Goal: Task Accomplishment & Management: Manage account settings

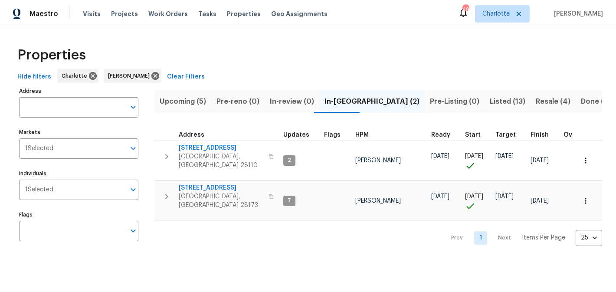
click at [185, 97] on span "Upcoming (5)" at bounding box center [183, 101] width 46 height 12
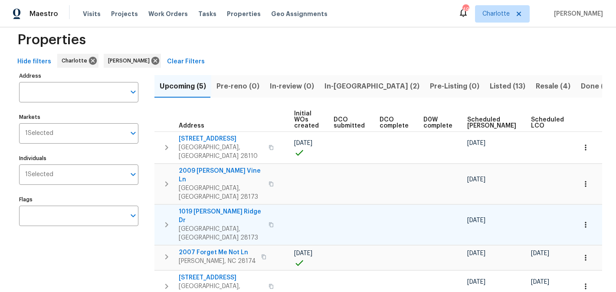
scroll to position [0, 104]
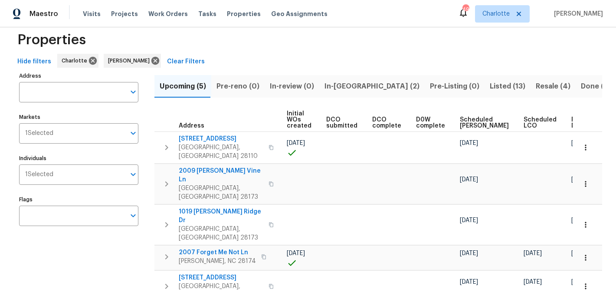
click at [326, 88] on span "In-reno (2)" at bounding box center [371, 86] width 95 height 12
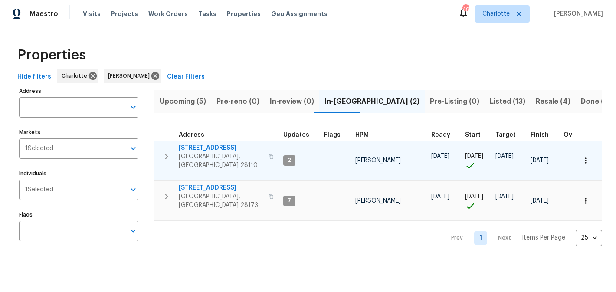
click at [208, 146] on span "2813 Faircroft Way" at bounding box center [221, 147] width 85 height 9
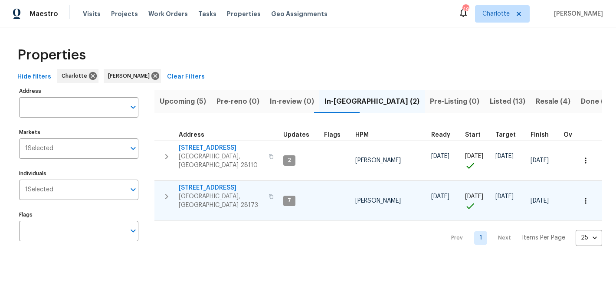
click at [208, 185] on span "431 Ranelagh Dr" at bounding box center [221, 187] width 85 height 9
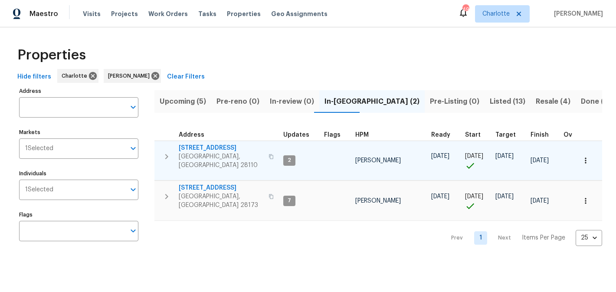
click at [206, 145] on span "2813 Faircroft Way" at bounding box center [221, 147] width 85 height 9
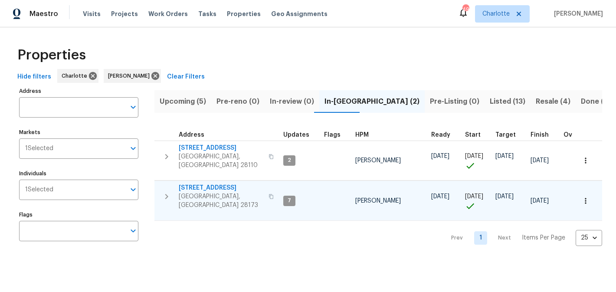
click at [206, 184] on span "431 Ranelagh Dr" at bounding box center [221, 187] width 85 height 9
click at [489, 97] on span "Listed (13)" at bounding box center [507, 101] width 36 height 12
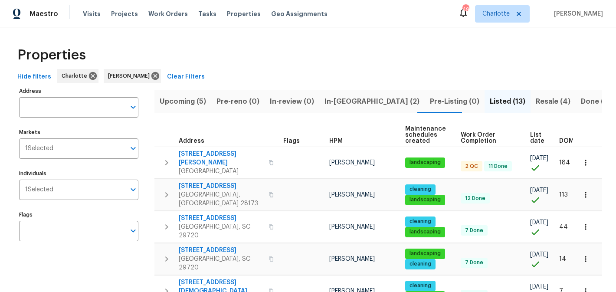
click at [535, 100] on span "Resale (4)" at bounding box center [552, 101] width 35 height 12
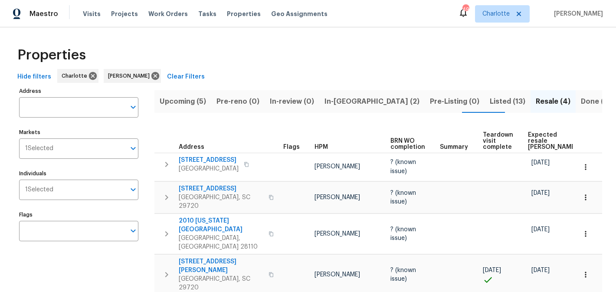
click at [339, 104] on span "In-reno (2)" at bounding box center [371, 101] width 95 height 12
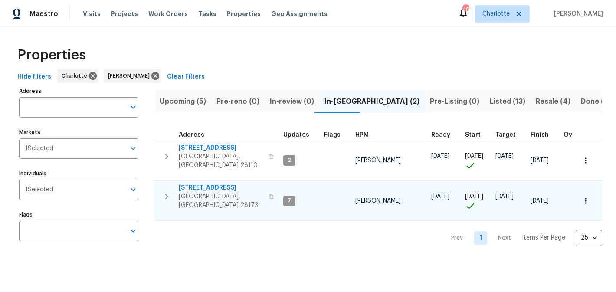
click at [205, 185] on span "431 Ranelagh Dr" at bounding box center [221, 187] width 85 height 9
click at [489, 99] on span "Listed (13)" at bounding box center [507, 101] width 36 height 12
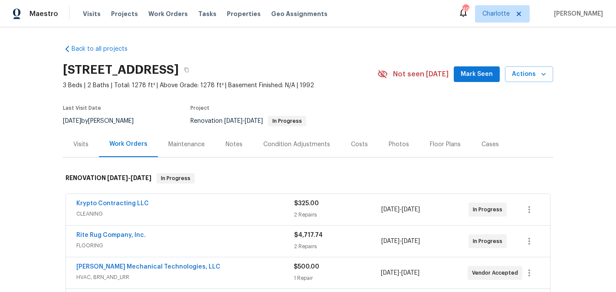
click at [476, 78] on span "Mark Seen" at bounding box center [476, 74] width 32 height 11
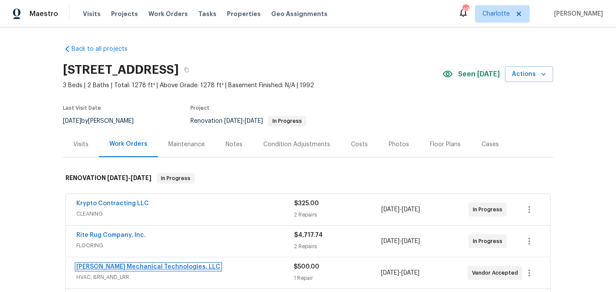
click at [141, 264] on link "[PERSON_NAME] Mechanical Technologies, LLC" at bounding box center [148, 267] width 144 height 6
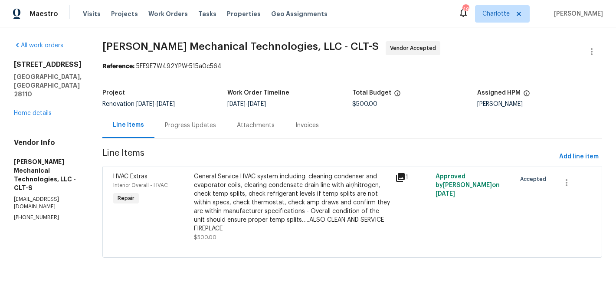
click at [197, 128] on div "Progress Updates" at bounding box center [190, 125] width 51 height 9
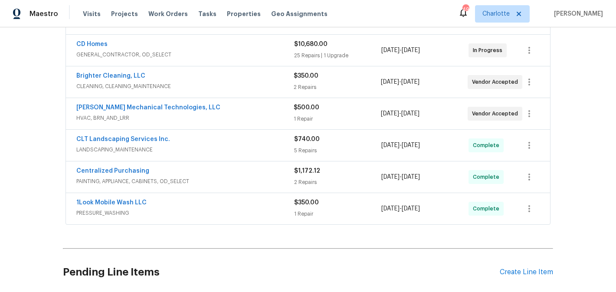
scroll to position [192, 0]
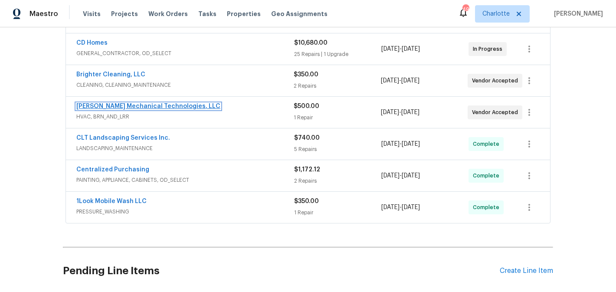
click at [134, 106] on link "[PERSON_NAME] Mechanical Technologies, LLC" at bounding box center [148, 106] width 144 height 6
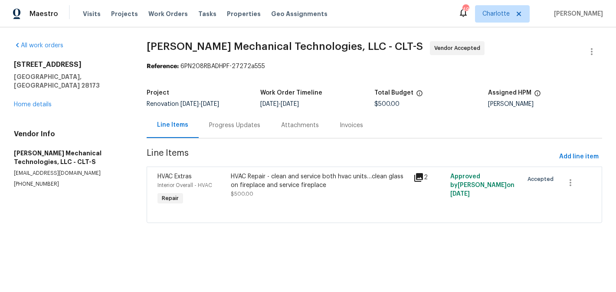
click at [242, 124] on div "Progress Updates" at bounding box center [234, 125] width 51 height 9
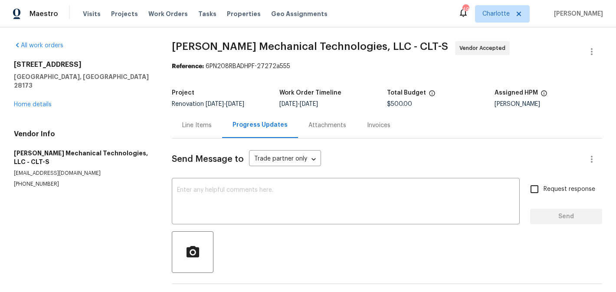
scroll to position [64, 0]
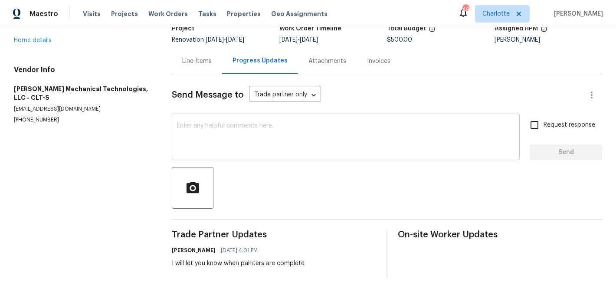
click at [244, 129] on textarea at bounding box center [345, 138] width 337 height 30
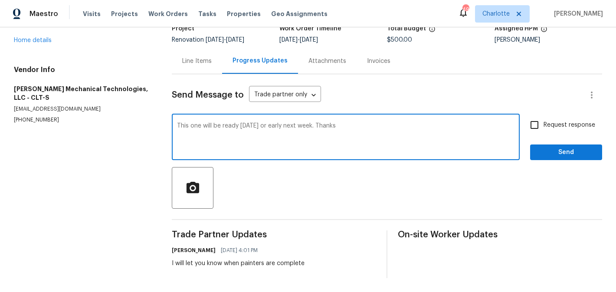
type textarea "This one will be ready friday or early next week. Thanks"
click at [538, 123] on input "Request response" at bounding box center [534, 125] width 18 height 18
checkbox input "true"
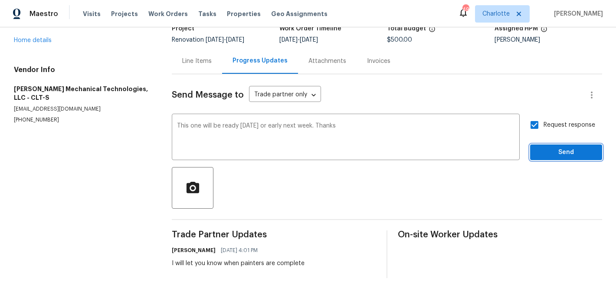
click at [554, 145] on button "Send" at bounding box center [566, 152] width 72 height 16
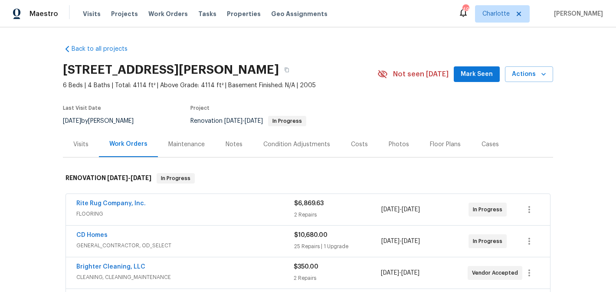
click at [478, 80] on button "Mark Seen" at bounding box center [476, 74] width 46 height 16
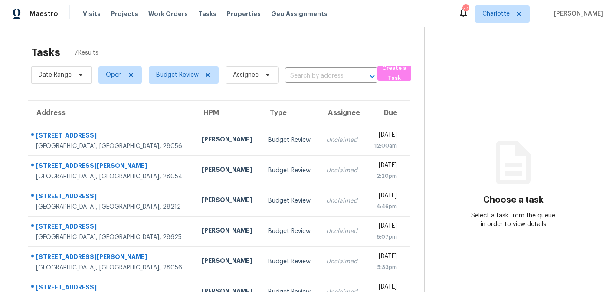
scroll to position [27, 0]
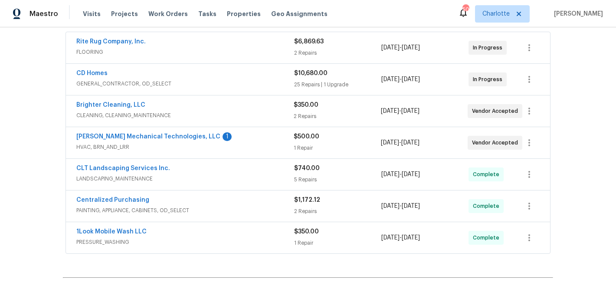
scroll to position [171, 0]
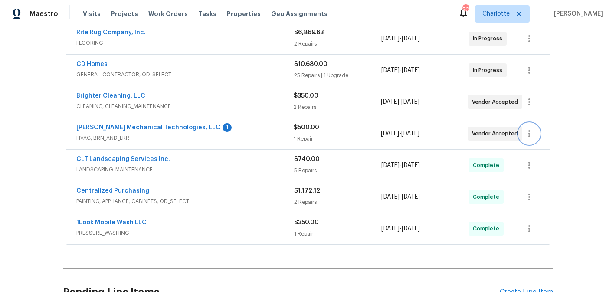
click at [533, 134] on icon "button" at bounding box center [529, 133] width 10 height 10
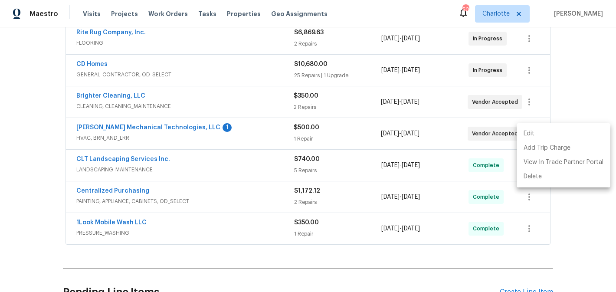
click at [539, 139] on li "Edit" at bounding box center [563, 134] width 94 height 14
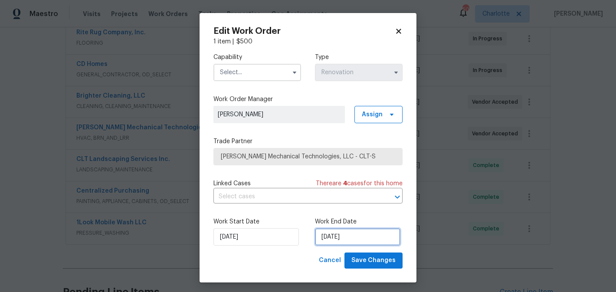
click at [376, 235] on input "9/16/2025" at bounding box center [357, 236] width 85 height 17
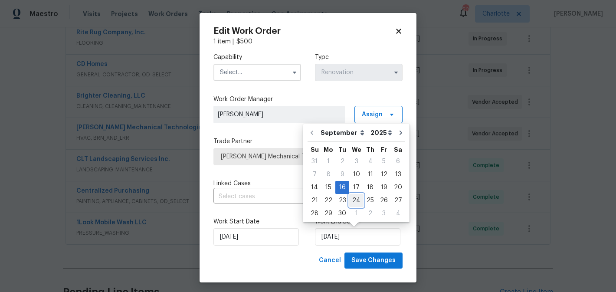
click at [349, 201] on div "24" at bounding box center [356, 200] width 14 height 12
type input "9/24/2025"
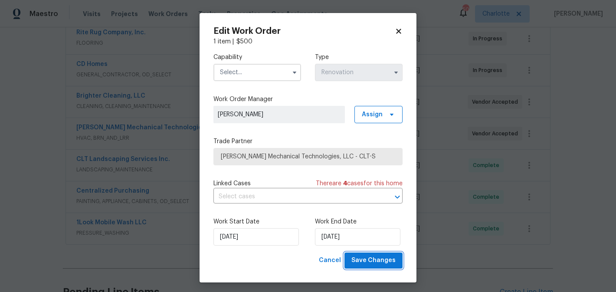
click at [367, 254] on button "Save Changes" at bounding box center [373, 260] width 58 height 16
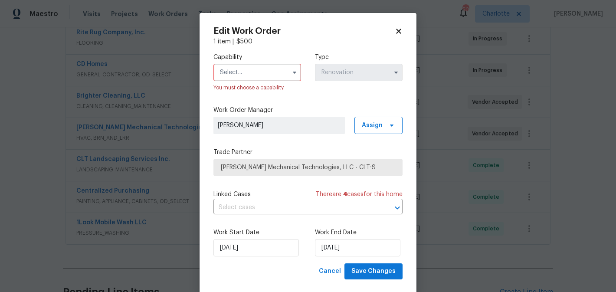
click at [264, 71] on input "text" at bounding box center [257, 72] width 88 height 17
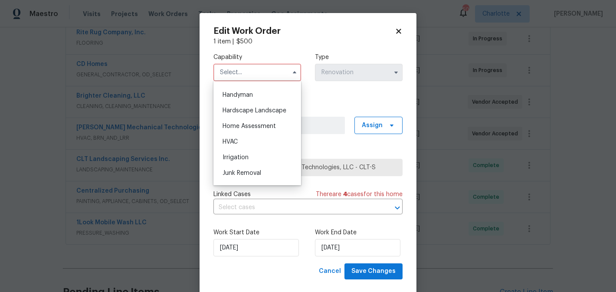
scroll to position [480, 0]
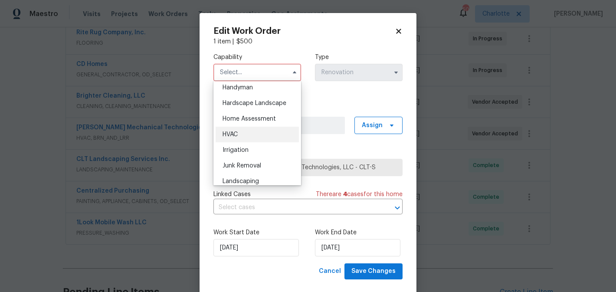
click at [241, 136] on div "HVAC" at bounding box center [256, 135] width 83 height 16
type input "HVAC"
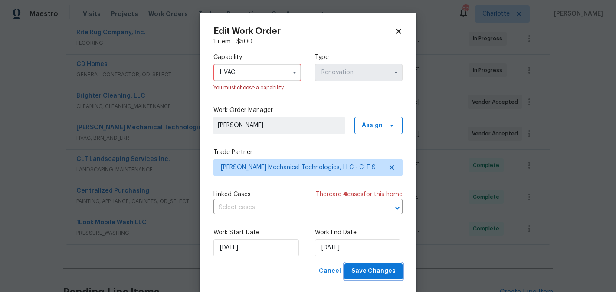
click at [383, 271] on span "Save Changes" at bounding box center [373, 271] width 44 height 11
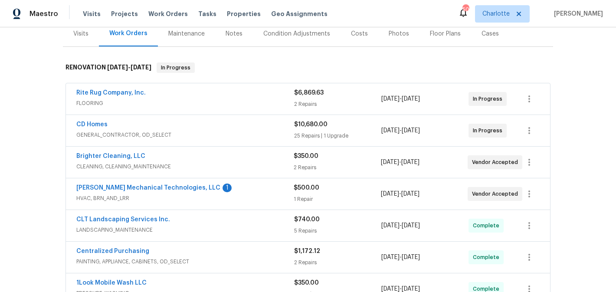
scroll to position [108, 0]
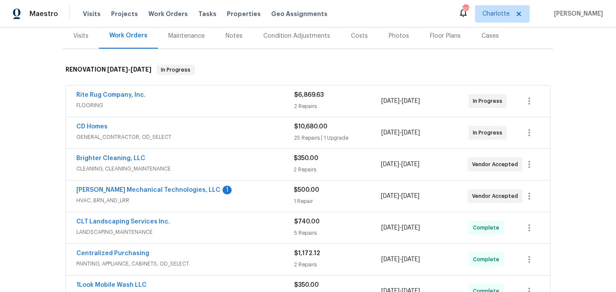
click at [171, 186] on span "Johnson's Mechanical Technologies, LLC" at bounding box center [148, 190] width 144 height 9
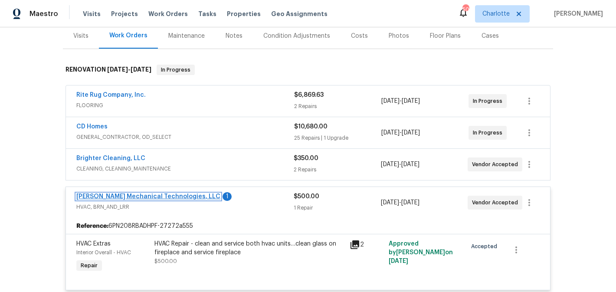
click at [163, 197] on link "Johnson's Mechanical Technologies, LLC" at bounding box center [148, 196] width 144 height 6
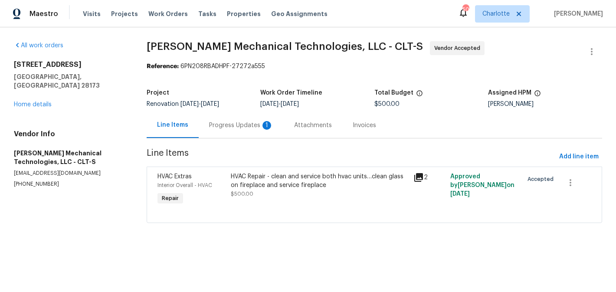
click at [231, 128] on div "Progress Updates 1" at bounding box center [241, 125] width 64 height 9
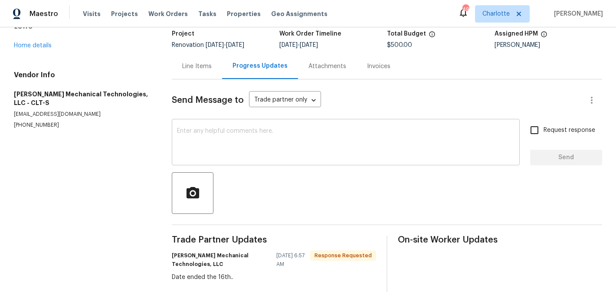
scroll to position [77, 0]
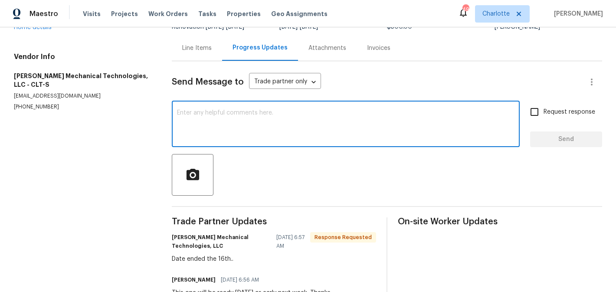
click at [262, 131] on textarea at bounding box center [345, 125] width 337 height 30
type textarea "it is pushed out now"
click at [564, 112] on span "Request response" at bounding box center [569, 111] width 52 height 9
click at [543, 112] on input "Request response" at bounding box center [534, 112] width 18 height 18
checkbox input "true"
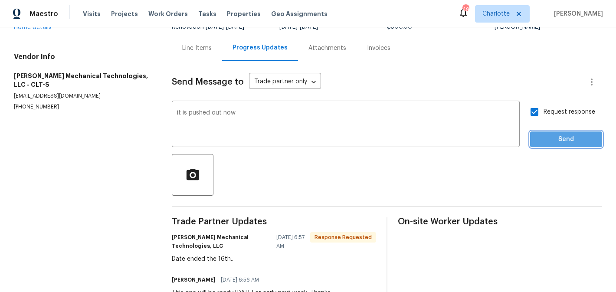
click at [573, 134] on span "Send" at bounding box center [566, 139] width 58 height 11
